Goal: Information Seeking & Learning: Check status

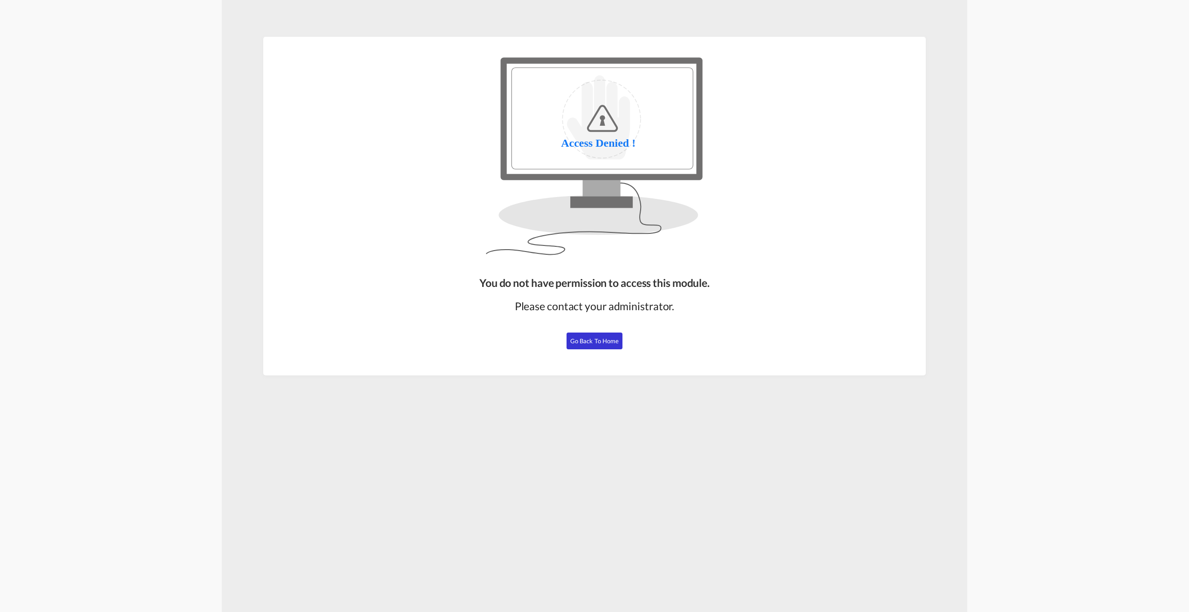
click at [590, 343] on span "Go Back to Home" at bounding box center [594, 340] width 49 height 7
